Goal: Obtain resource: Obtain resource

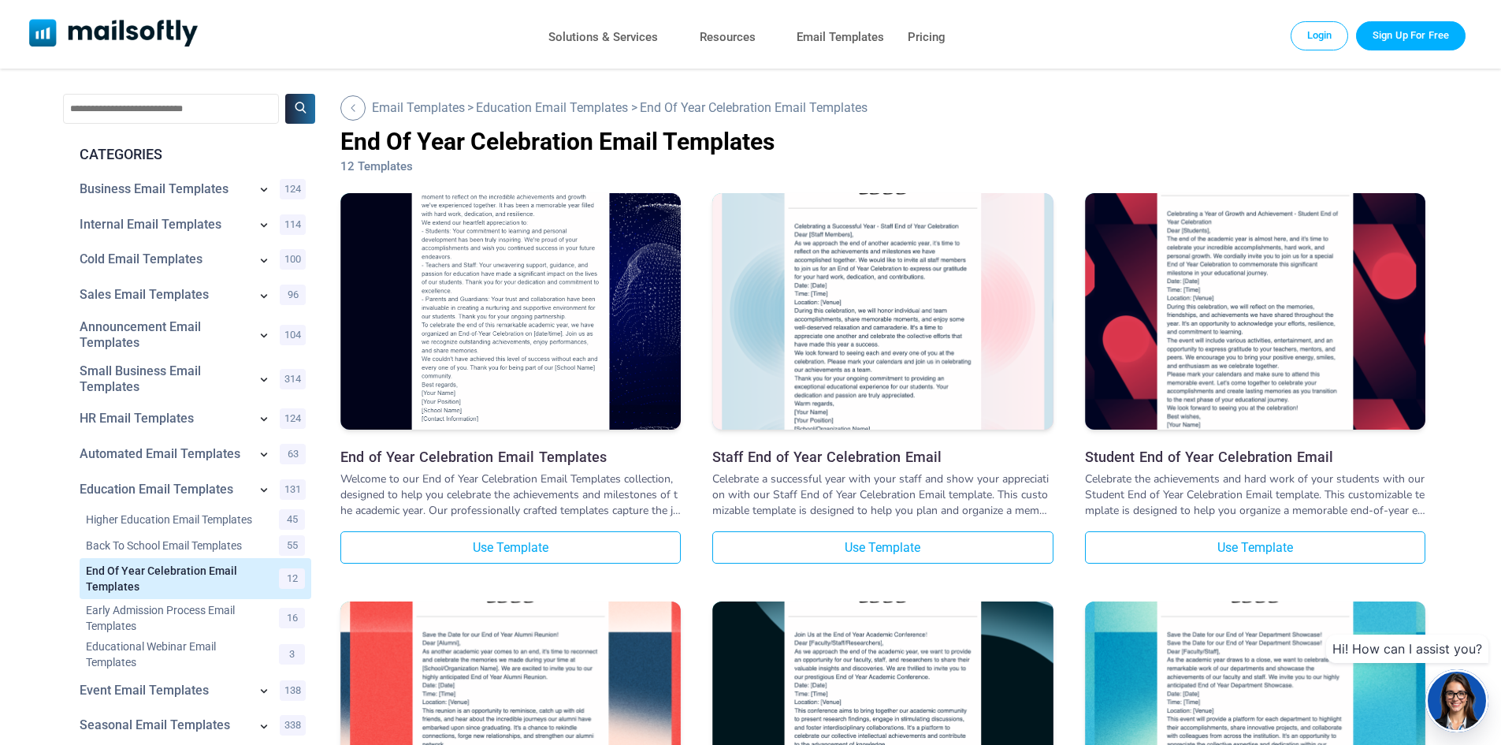
click at [496, 262] on img at bounding box center [510, 278] width 340 height 332
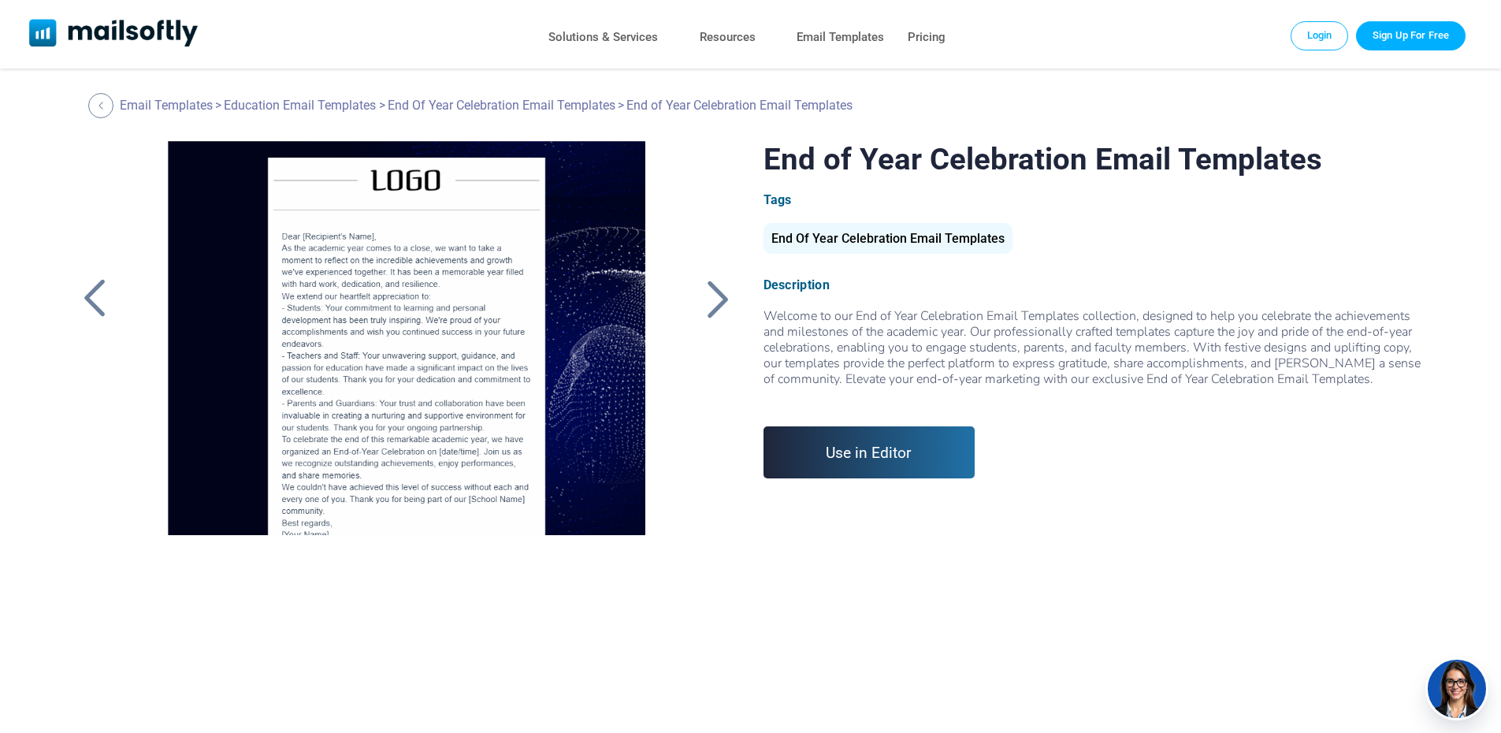
scroll to position [61, 0]
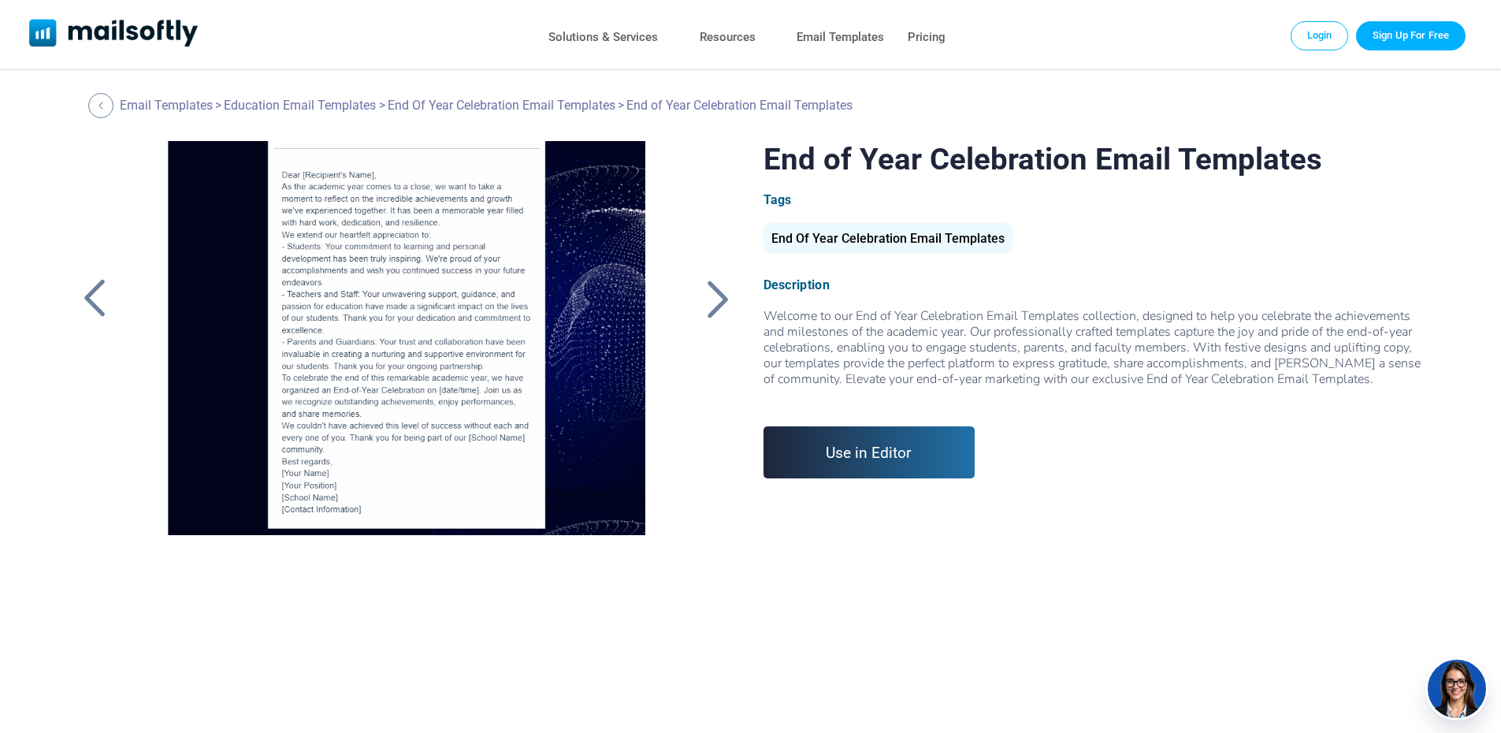
click at [430, 292] on div at bounding box center [406, 338] width 530 height 394
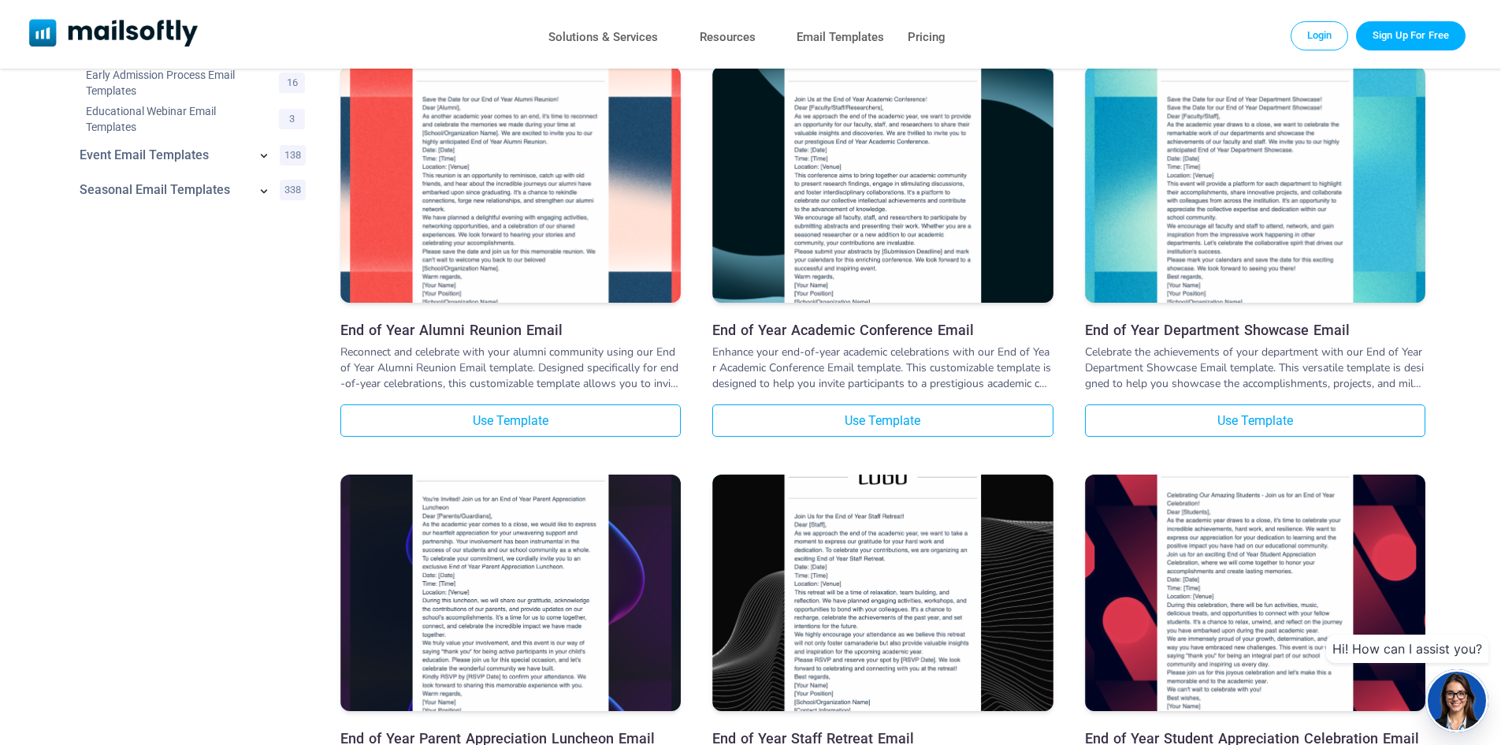
scroll to position [67, 0]
